Goal: Check status: Check status

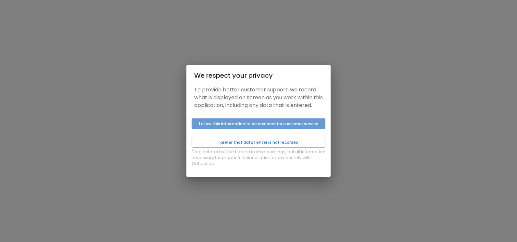
click at [263, 125] on button "I allow this information to be recorded for customer service" at bounding box center [259, 123] width 134 height 11
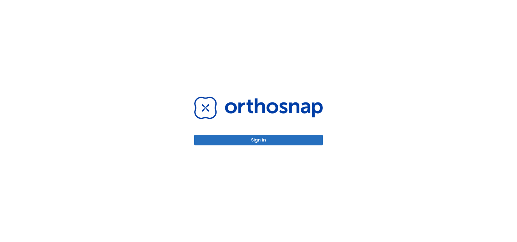
click at [256, 139] on button "Sign in" at bounding box center [258, 139] width 129 height 11
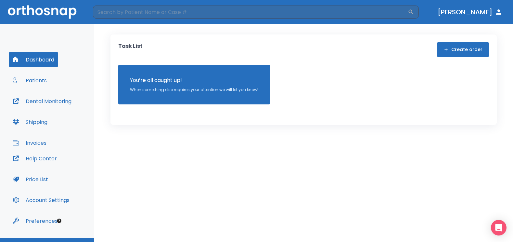
click at [37, 80] on button "Patients" at bounding box center [30, 80] width 42 height 16
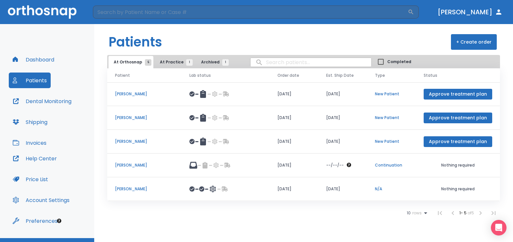
click at [125, 189] on p "Teresa Hinojosa" at bounding box center [144, 189] width 59 height 6
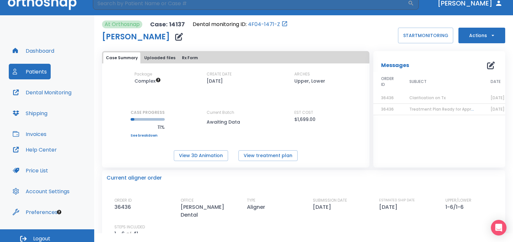
scroll to position [14, 0]
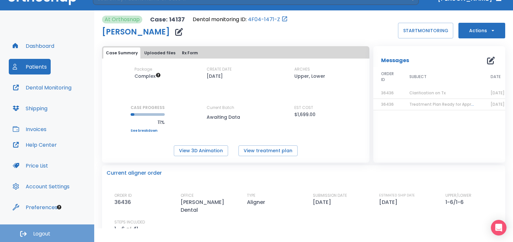
drag, startPoint x: 30, startPoint y: 233, endPoint x: 27, endPoint y: 232, distance: 3.7
click at [27, 232] on button "Logout" at bounding box center [47, 233] width 94 height 18
